Goal: Task Accomplishment & Management: Use online tool/utility

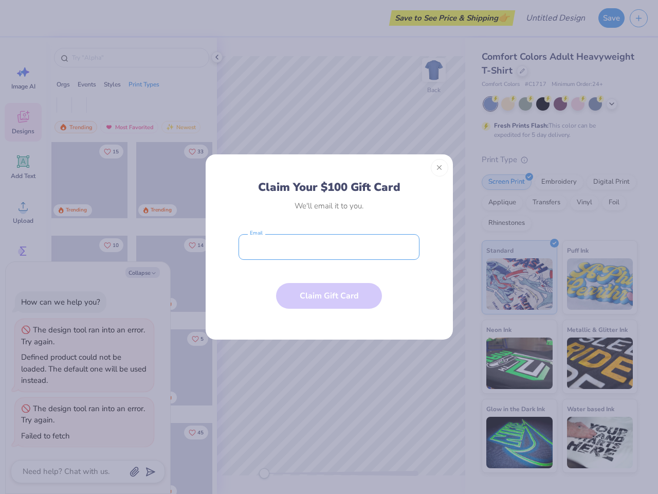
type textarea "x"
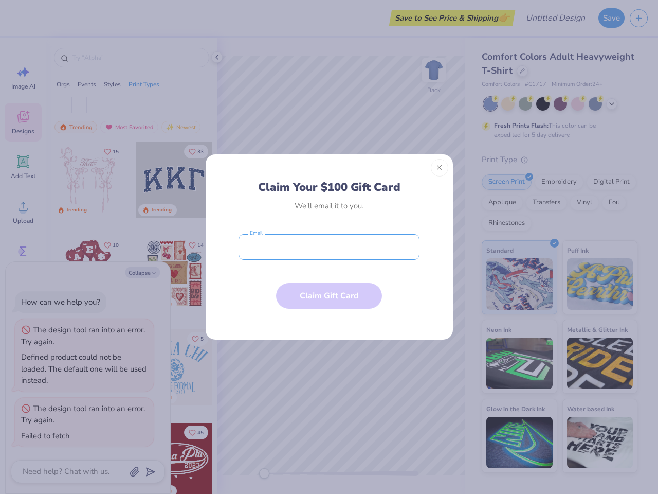
click at [329, 247] on input "email" at bounding box center [329, 247] width 181 height 26
click at [440, 168] on button "Close" at bounding box center [439, 167] width 17 height 17
